Goal: Task Accomplishment & Management: Use online tool/utility

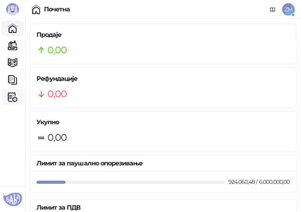
click at [15, 98] on img at bounding box center [12, 97] width 9 height 9
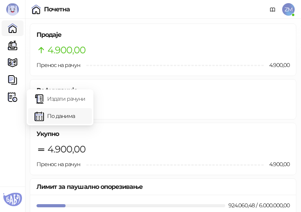
click at [57, 115] on link "По данима" at bounding box center [60, 116] width 51 height 16
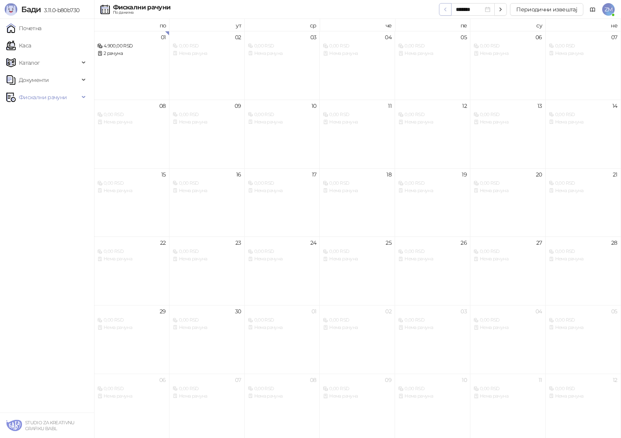
click at [442, 7] on button "button" at bounding box center [445, 9] width 13 height 13
type input "*******"
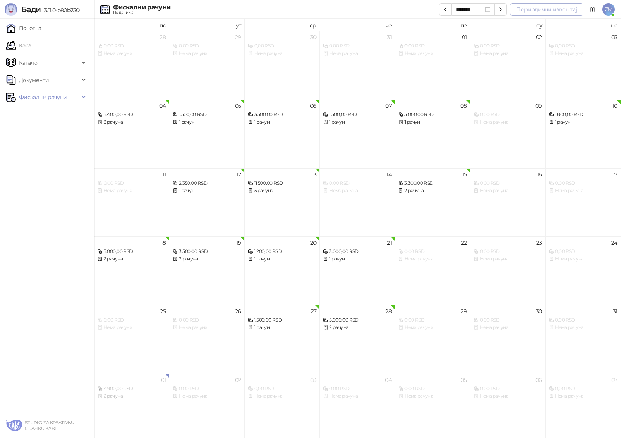
click at [539, 13] on button "Периодични извештај" at bounding box center [546, 9] width 73 height 13
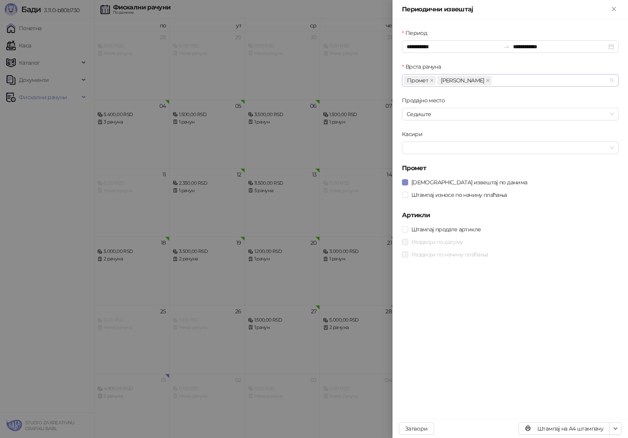
click at [457, 81] on span "[PERSON_NAME]" at bounding box center [464, 80] width 55 height 9
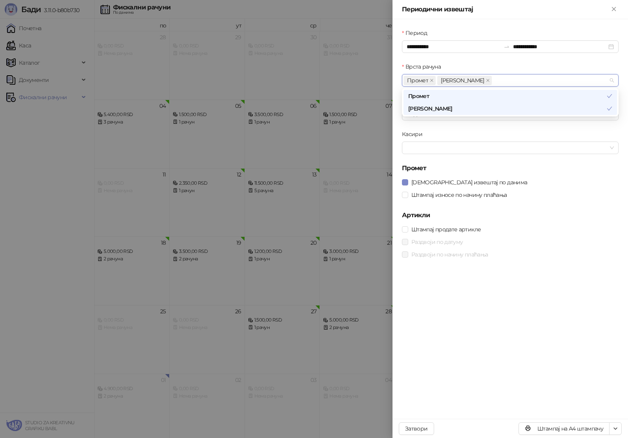
click at [475, 64] on div "Врста рачуна" at bounding box center [510, 68] width 217 height 12
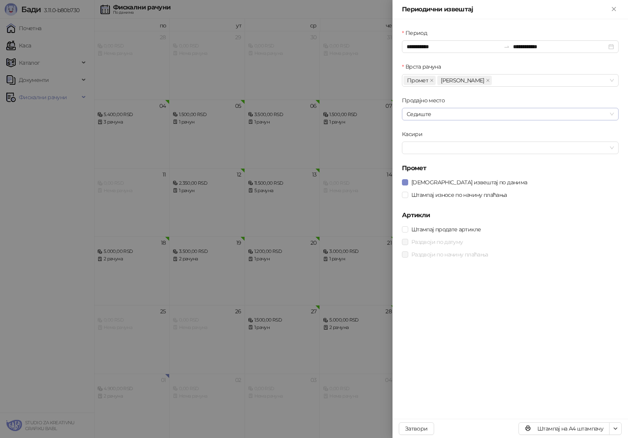
click at [428, 115] on span "Седиште" at bounding box center [509, 114] width 207 height 12
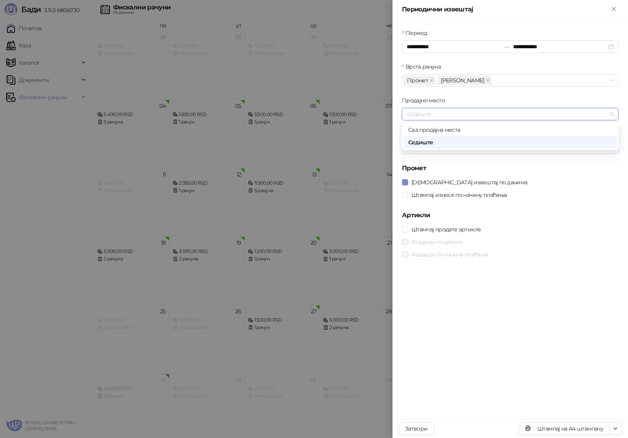
click at [428, 115] on span "Седиште" at bounding box center [509, 114] width 207 height 12
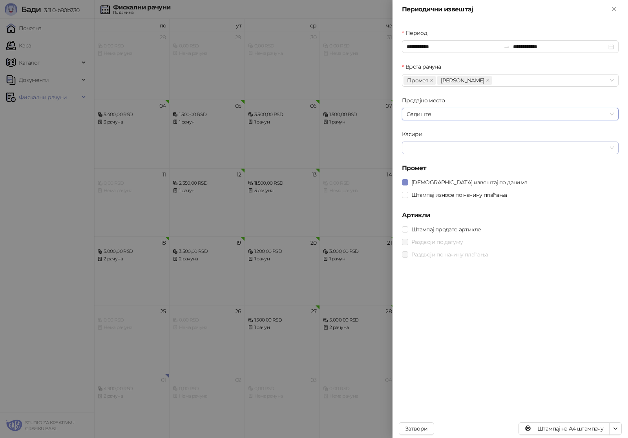
click at [434, 144] on div at bounding box center [505, 147] width 205 height 11
click at [434, 164] on div "[PERSON_NAME]" at bounding box center [510, 163] width 204 height 9
click at [585, 427] on button "Штампај на А4 штампачу" at bounding box center [563, 428] width 91 height 13
click at [613, 8] on icon "Close" at bounding box center [613, 8] width 7 height 7
